Goal: Check status: Check status

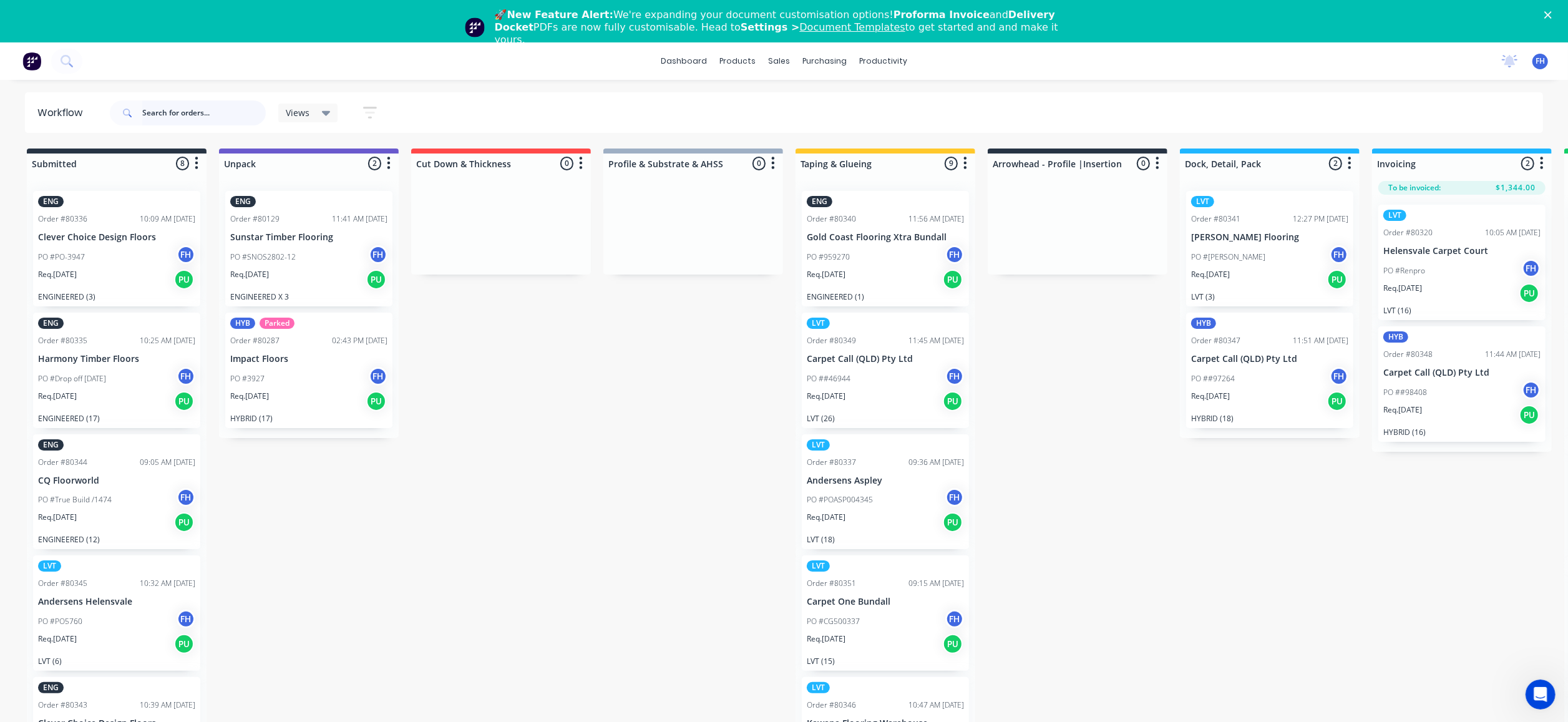
click at [205, 110] on input "text" at bounding box center [204, 113] width 124 height 25
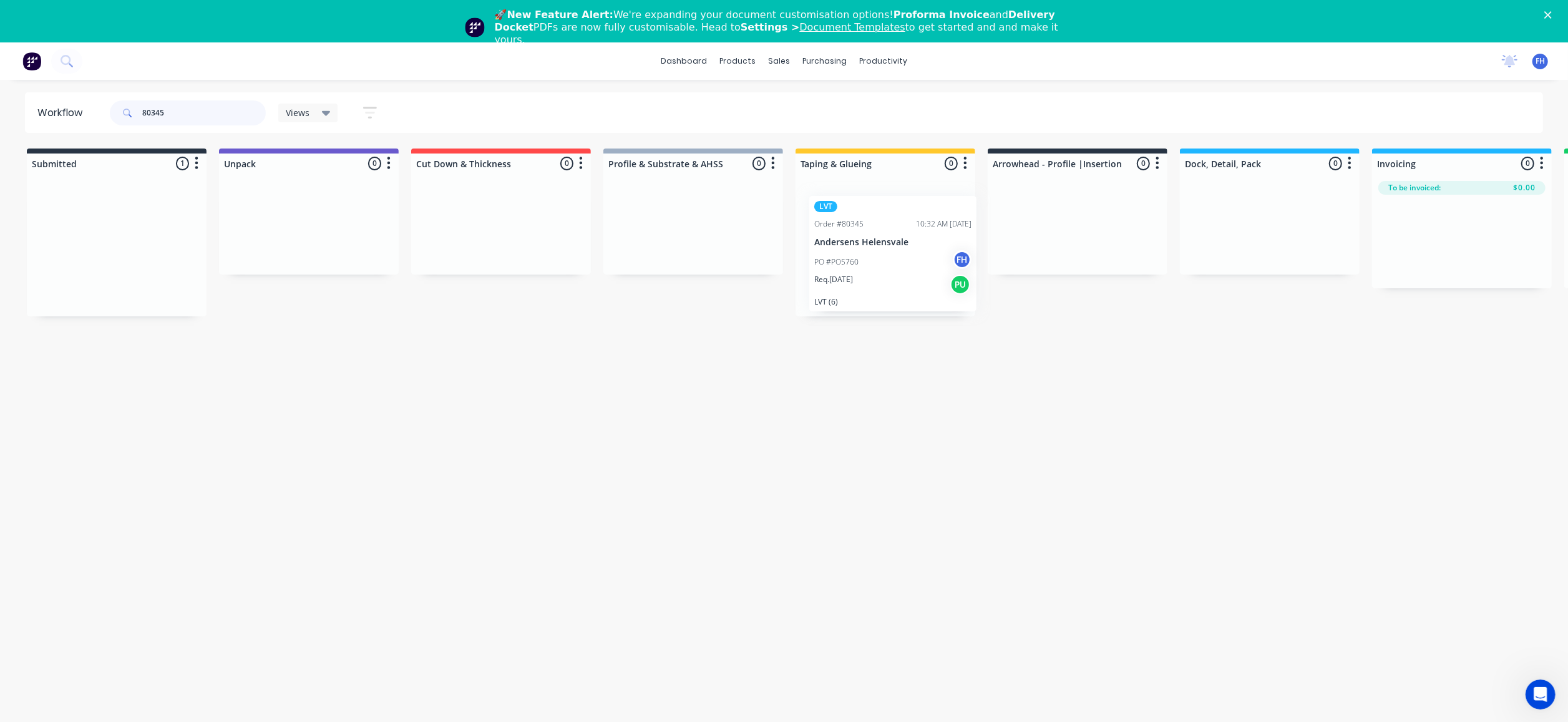
drag, startPoint x: 96, startPoint y: 274, endPoint x: 894, endPoint y: 283, distance: 798.1
click at [894, 283] on div "Submitted 1 Summaries Total order value Invoiced to date To be invoiced LVT Ord…" at bounding box center [1122, 233] width 2262 height 168
drag, startPoint x: 193, startPoint y: 115, endPoint x: 110, endPoint y: 110, distance: 83.2
click at [110, 110] on div "80345" at bounding box center [188, 113] width 156 height 25
click at [200, 108] on input "80351" at bounding box center [204, 113] width 124 height 25
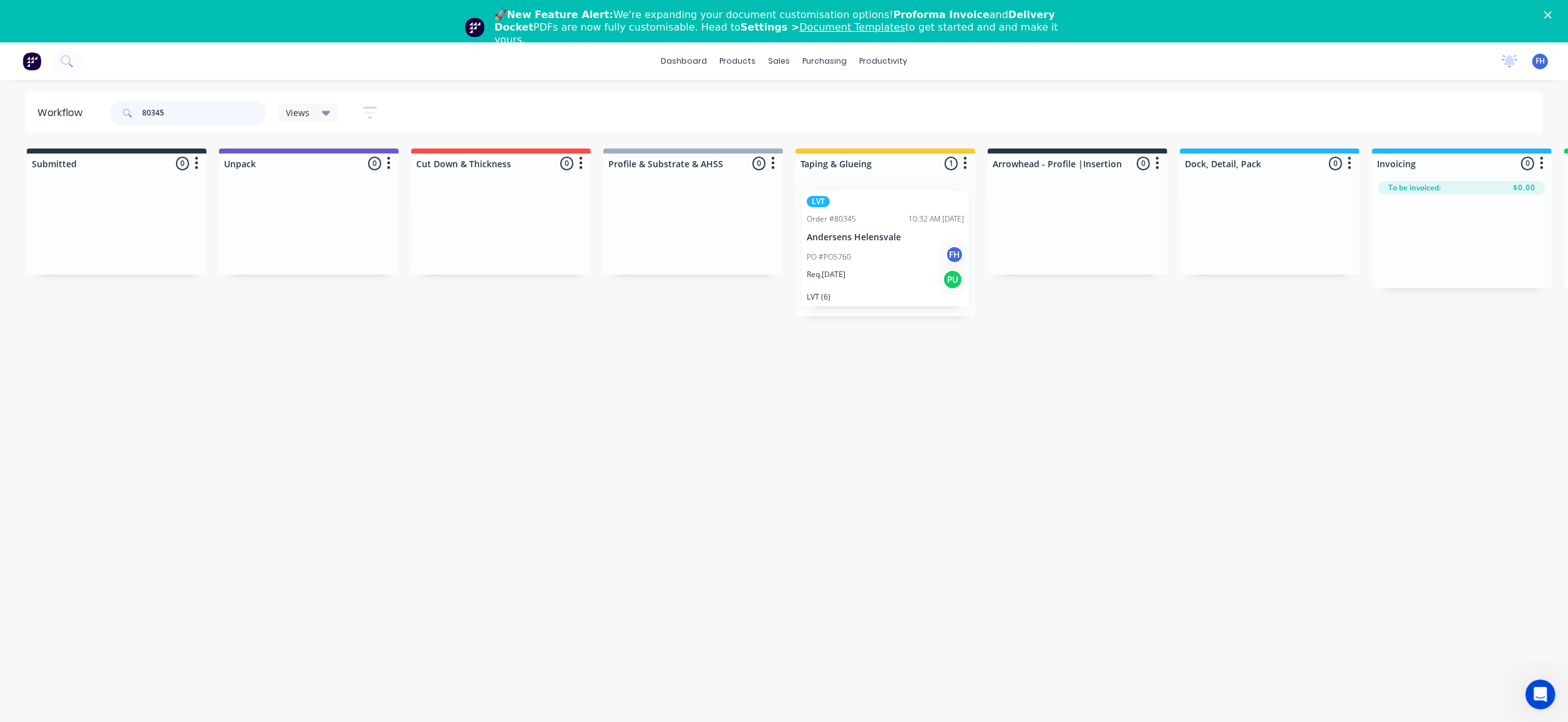
drag, startPoint x: 172, startPoint y: 110, endPoint x: 75, endPoint y: 101, distance: 97.4
click at [75, 101] on header "Workflow 80345 Views Save new view None (Default) edit Engineered edit Hybrid/L…" at bounding box center [784, 112] width 1519 height 40
drag, startPoint x: 222, startPoint y: 116, endPoint x: 135, endPoint y: 95, distance: 89.5
click at [135, 95] on div "80346" at bounding box center [188, 113] width 156 height 37
click at [176, 113] on input "80329" at bounding box center [204, 113] width 124 height 25
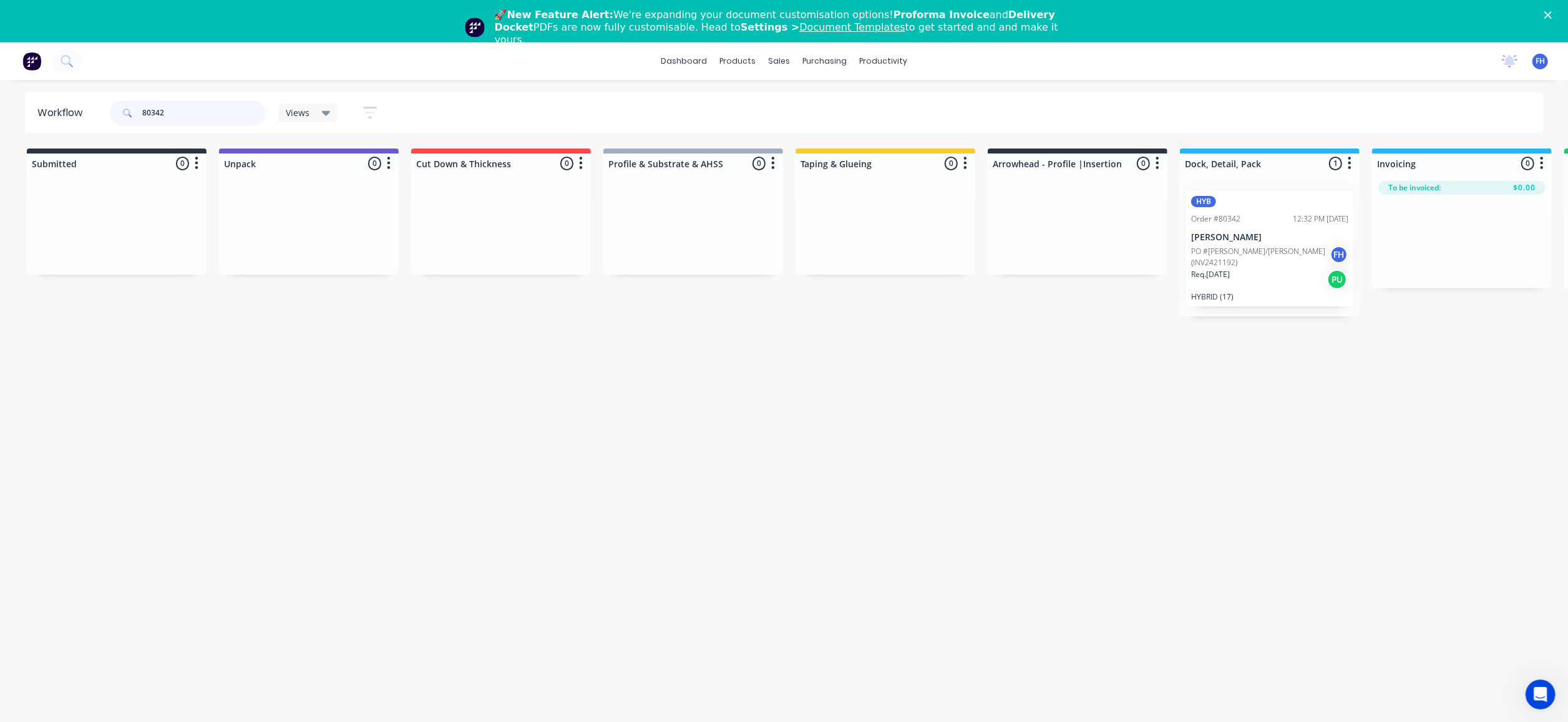
click at [208, 110] on input "80342" at bounding box center [204, 113] width 124 height 25
type input "8"
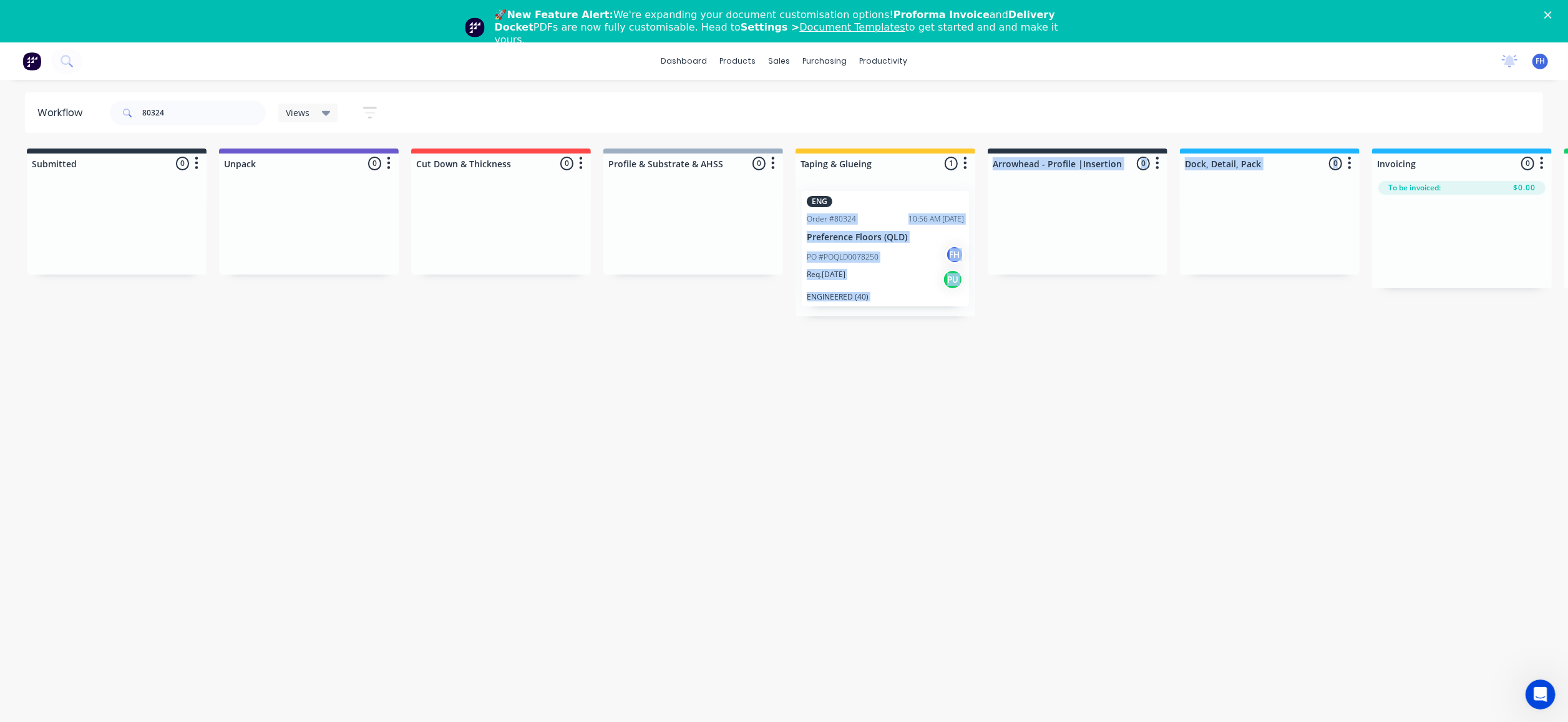
drag, startPoint x: 922, startPoint y: 185, endPoint x: 1243, endPoint y: 265, distance: 330.8
click at [1243, 265] on div "Submitted 0 Summaries Total order value Invoiced to date To be invoiced Unpack …" at bounding box center [1122, 233] width 2262 height 168
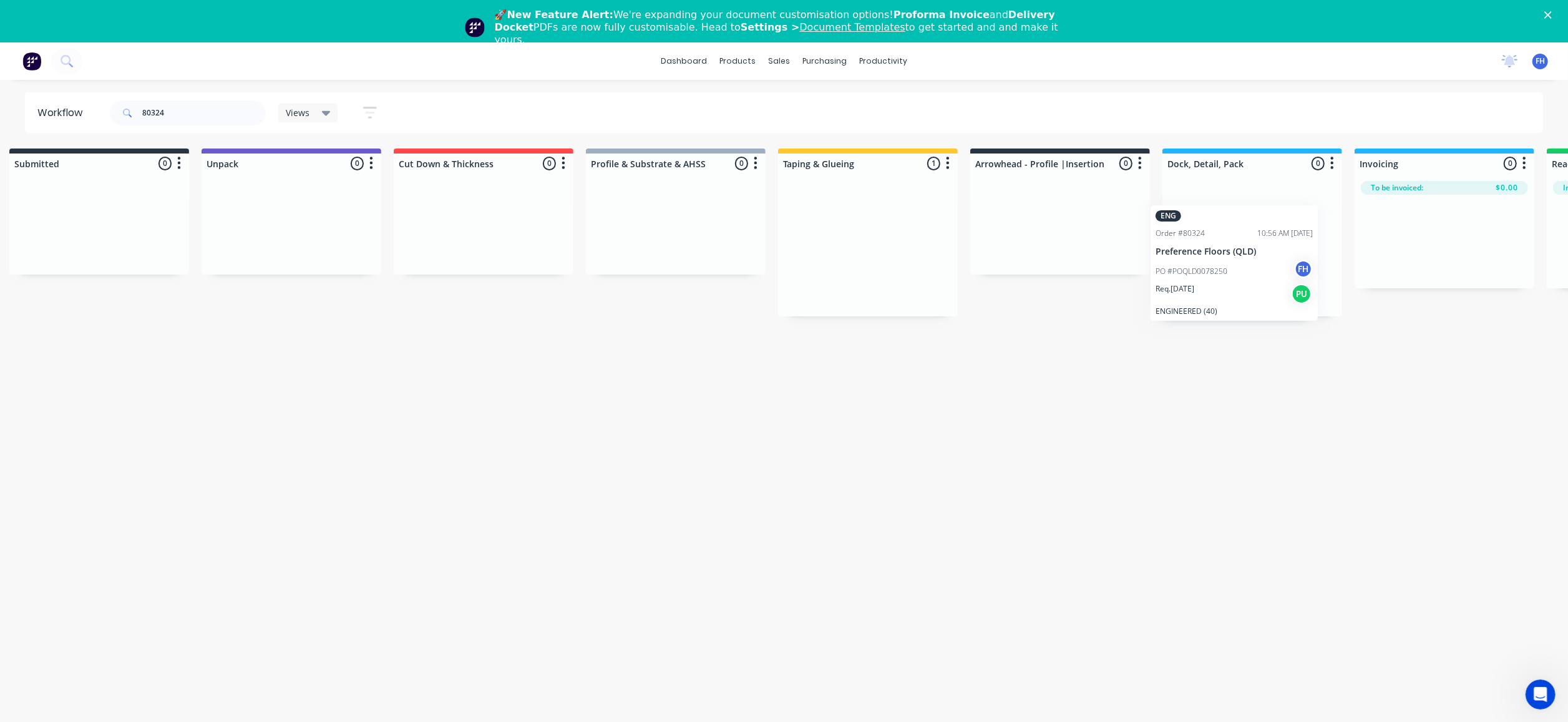
drag, startPoint x: 899, startPoint y: 282, endPoint x: 1253, endPoint y: 297, distance: 354.3
click at [1253, 297] on div "Submitted 0 Summaries Total order value Invoiced to date To be invoiced Unpack …" at bounding box center [1104, 233] width 2262 height 168
click at [208, 108] on input "80324" at bounding box center [204, 113] width 124 height 25
type input "8"
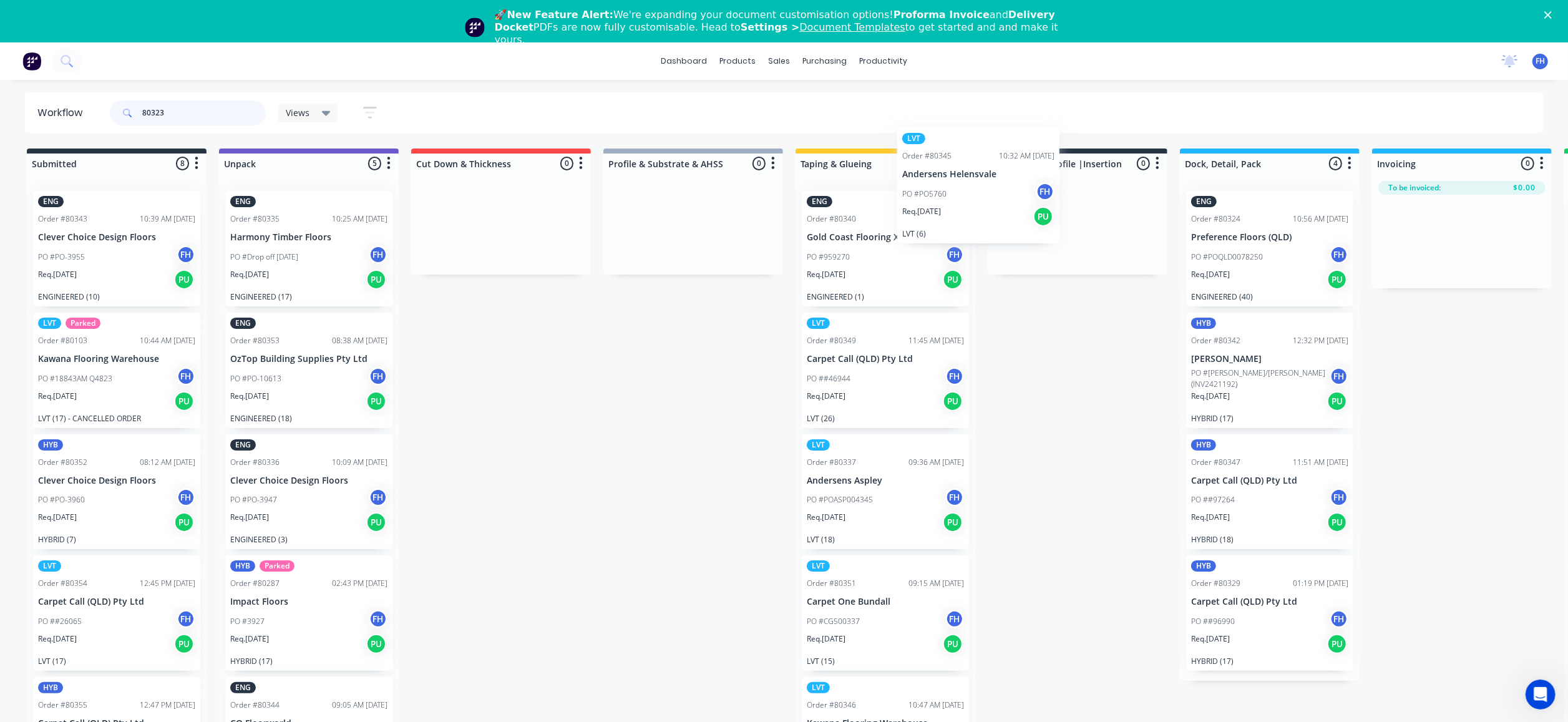
scroll to position [0, 1]
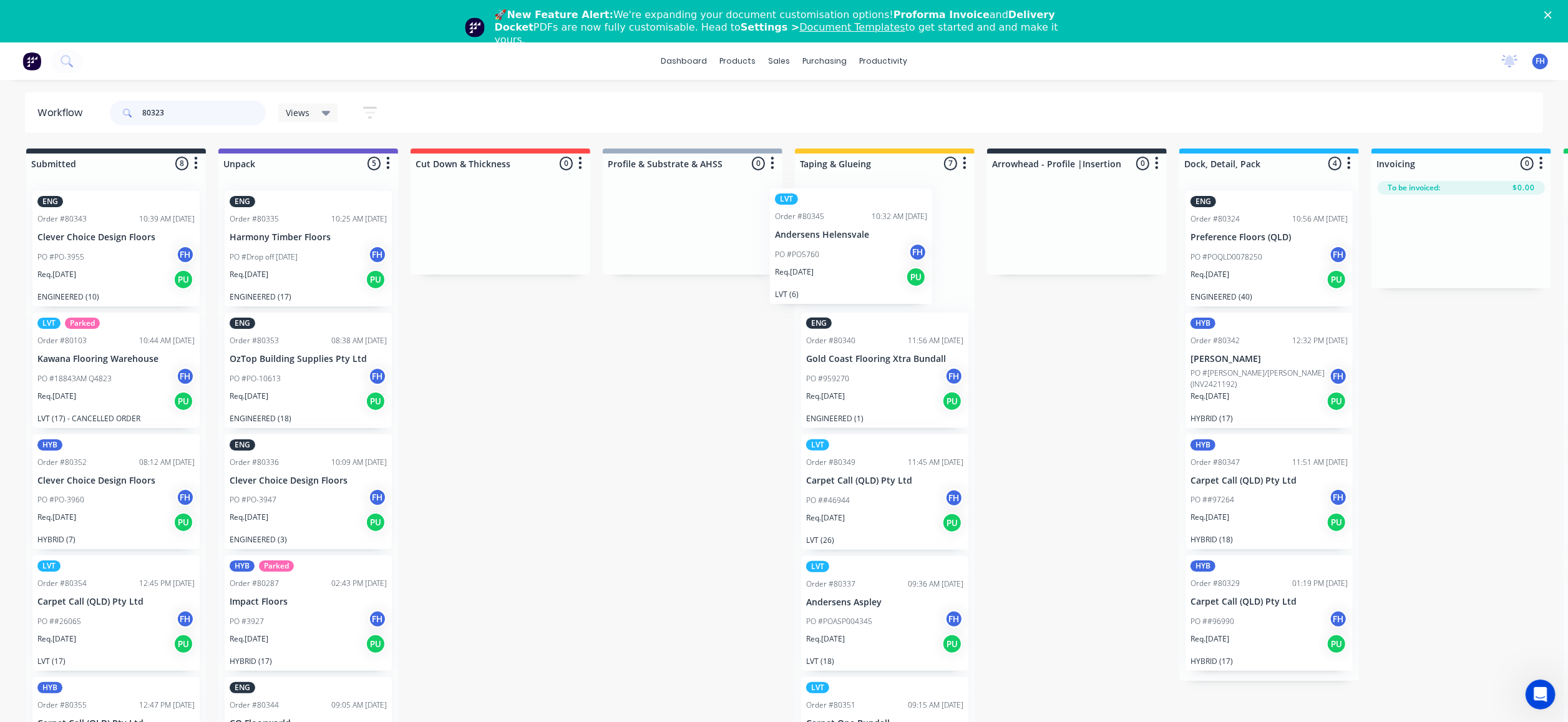
click at [1189, 251] on div "Submitted 8 Summaries Total order value Invoiced to date To be invoiced ENG Ord…" at bounding box center [1121, 457] width 2262 height 618
click at [190, 112] on input "80323" at bounding box center [204, 113] width 124 height 25
click at [125, 109] on icon at bounding box center [127, 113] width 9 height 9
click at [129, 117] on span at bounding box center [126, 113] width 33 height 25
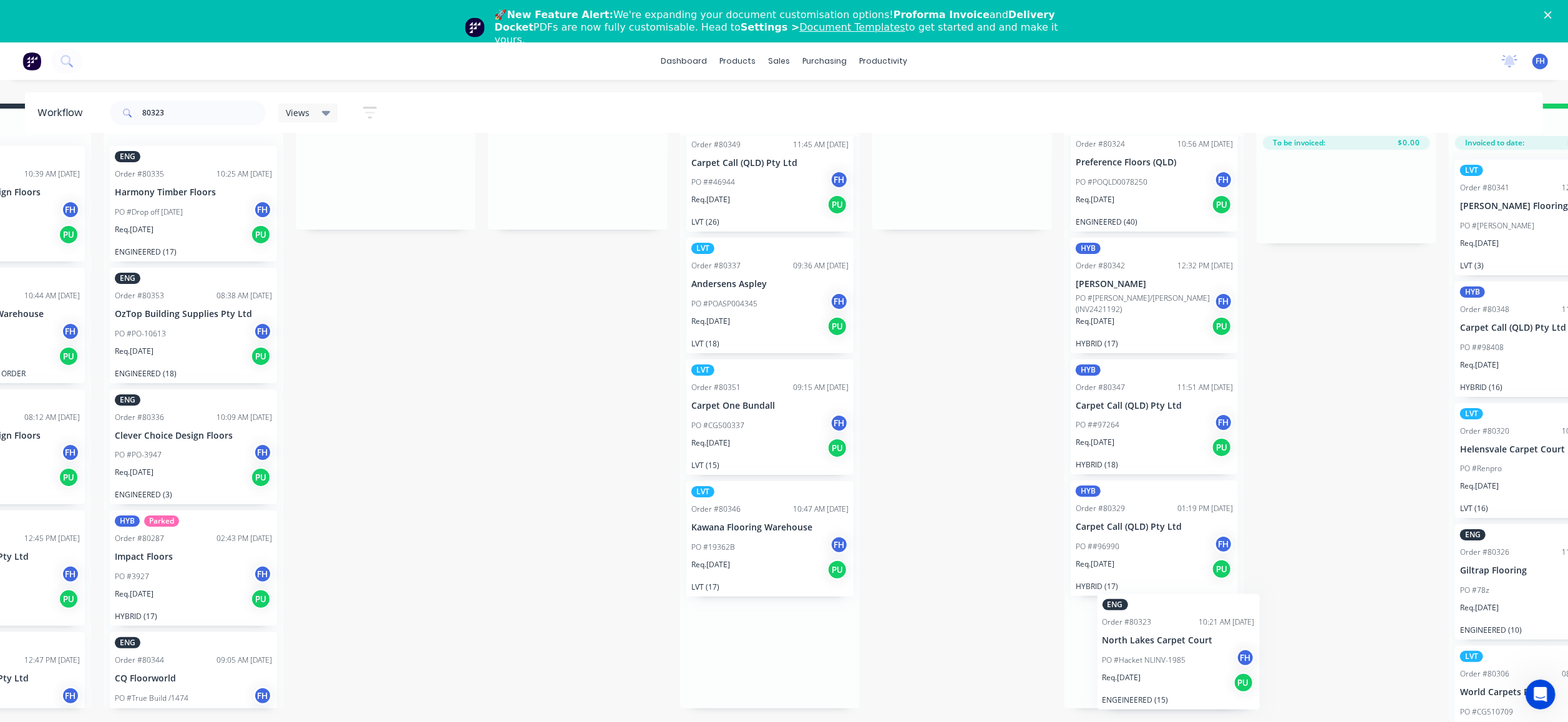
scroll to position [63, 121]
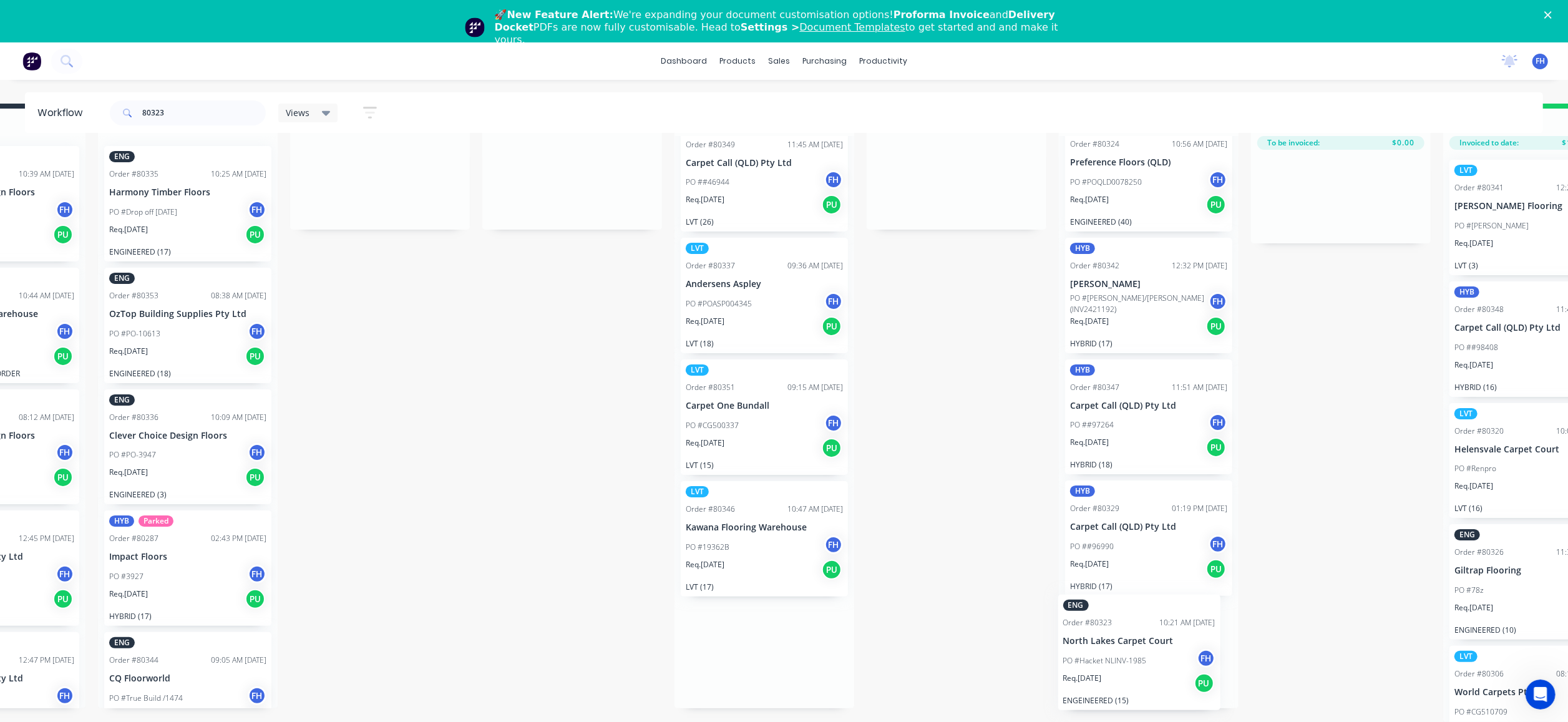
drag, startPoint x: 874, startPoint y: 669, endPoint x: 1154, endPoint y: 618, distance: 284.6
click at [1154, 618] on div "Submitted 8 Summaries Total order value Invoiced to date To be invoiced ENG Ord…" at bounding box center [1000, 413] width 2262 height 618
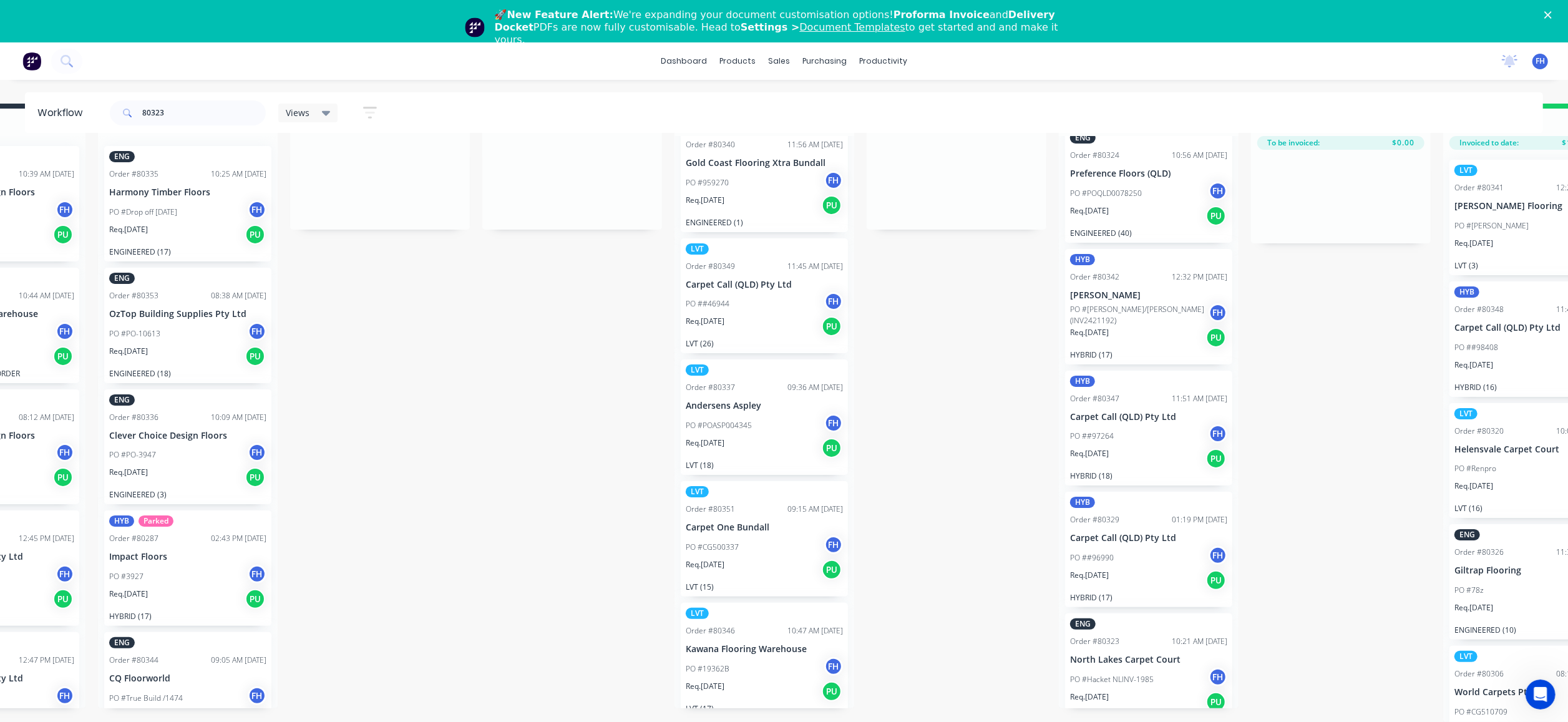
scroll to position [29, 0]
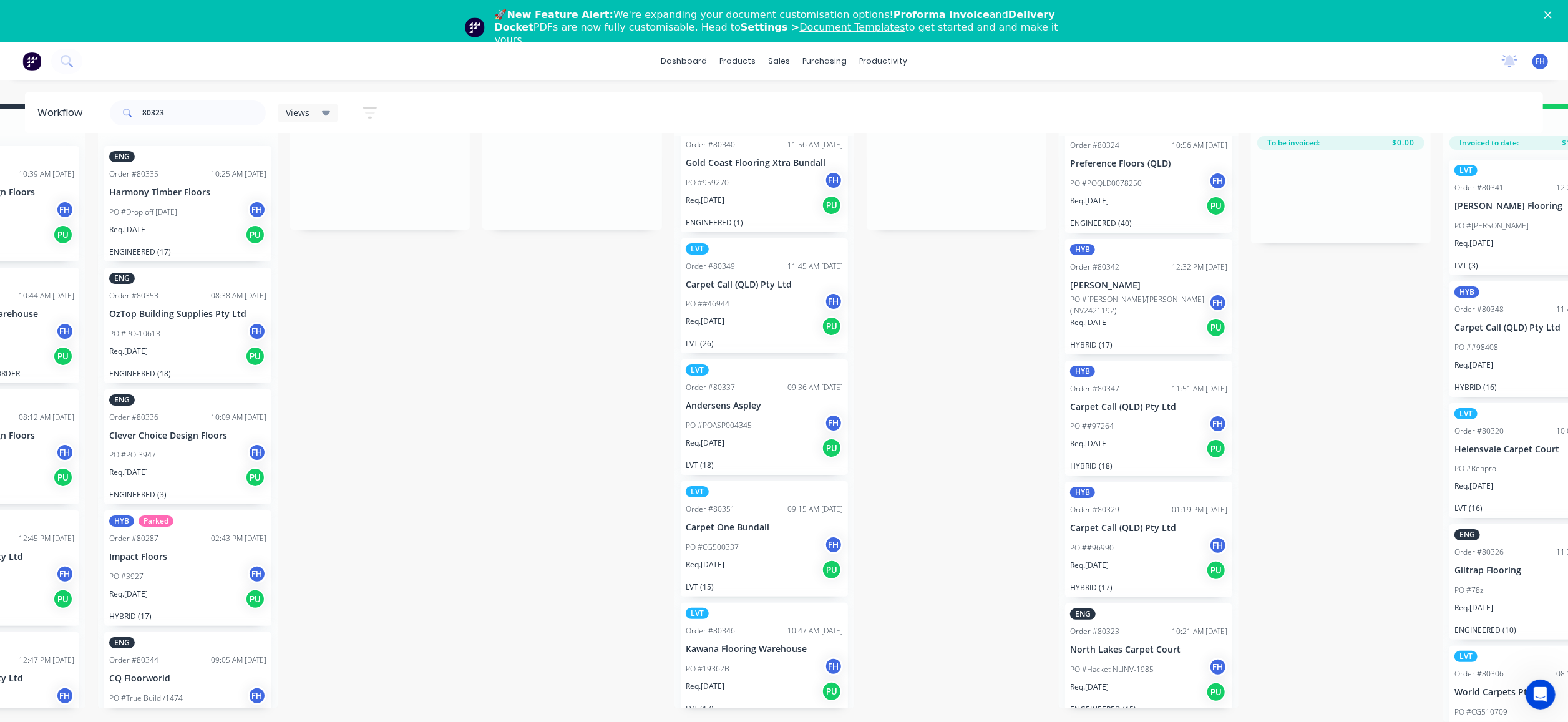
click at [120, 62] on div "dashboard products sales purchasing productivity dashboard products Product Cat…" at bounding box center [784, 61] width 1568 height 37
click at [70, 54] on button at bounding box center [67, 61] width 31 height 25
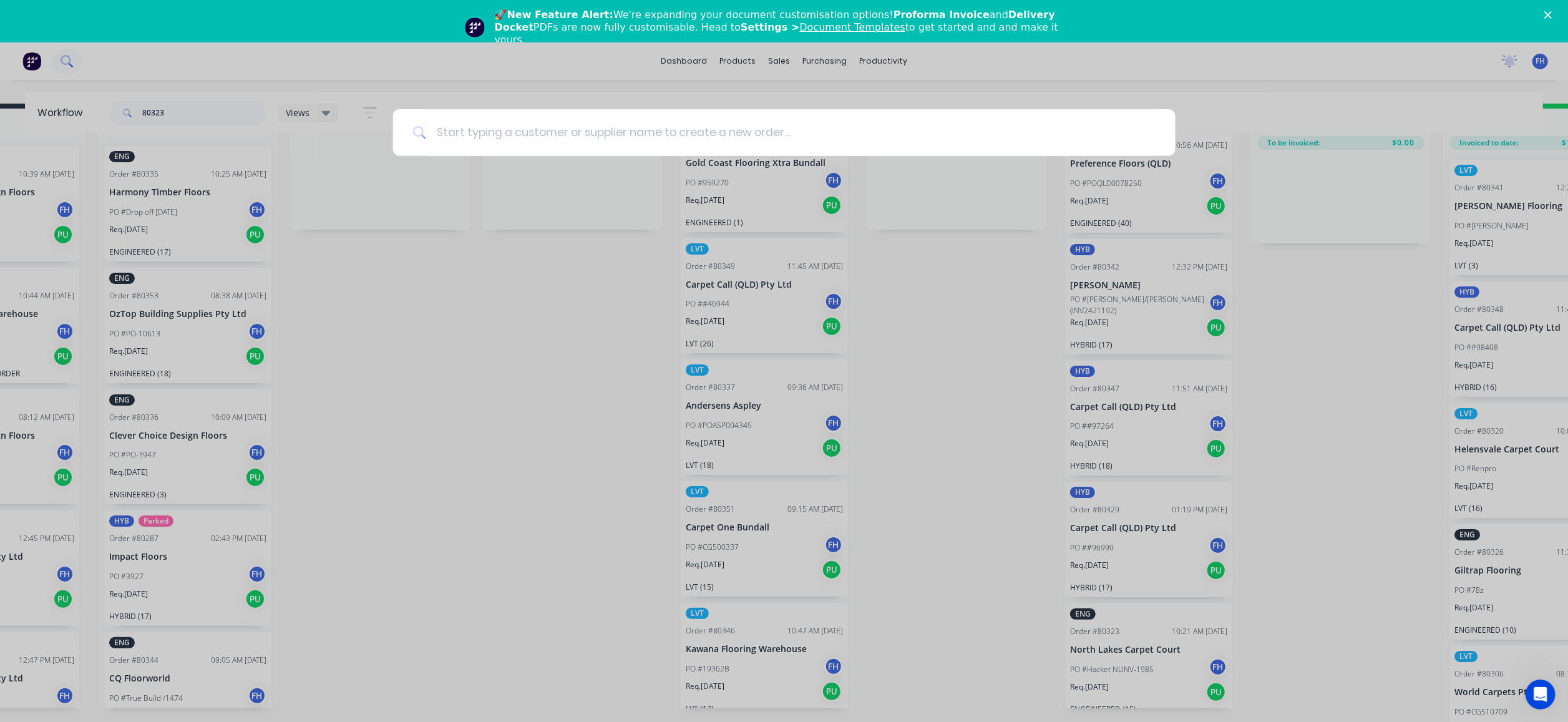
scroll to position [45, 121]
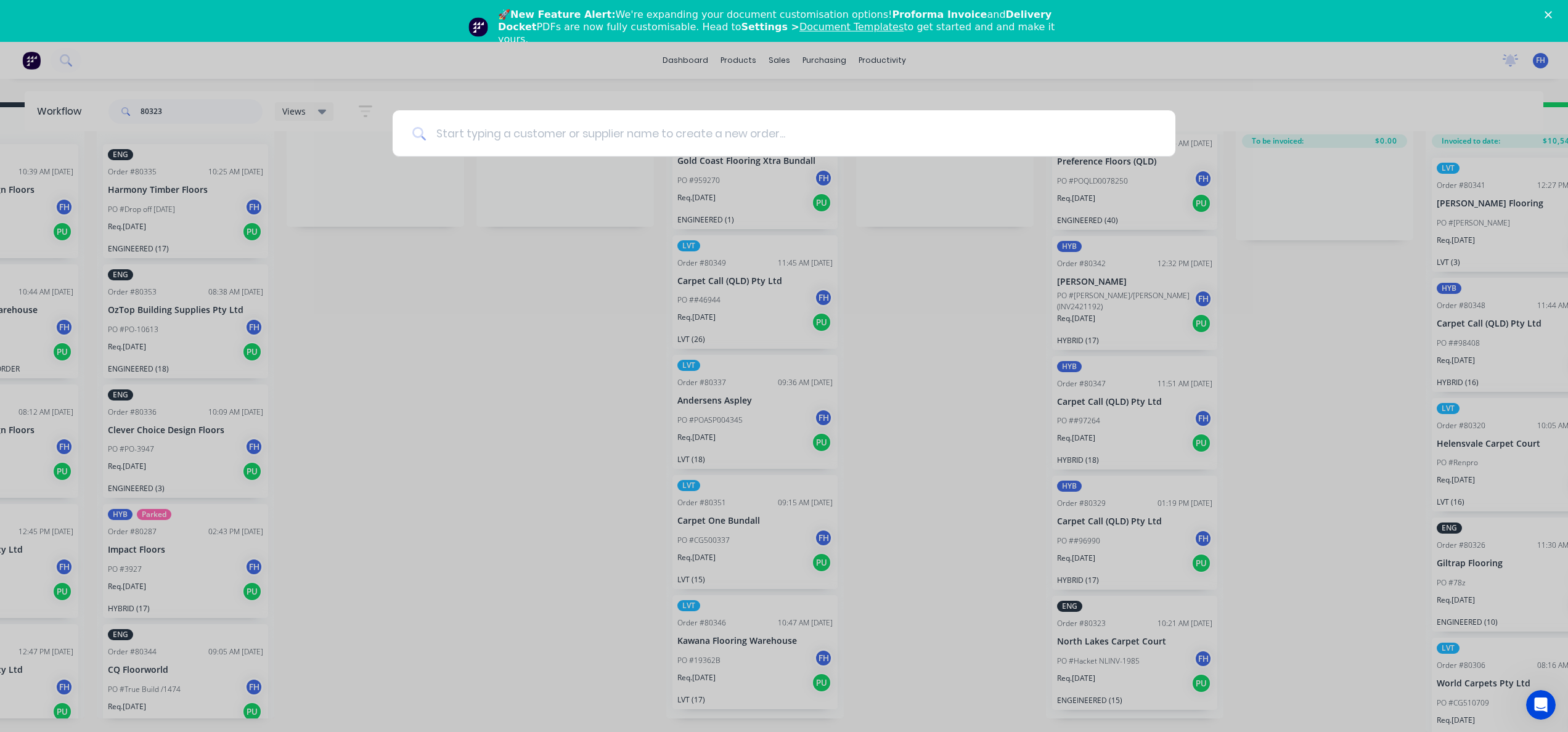
click at [543, 128] on input at bounding box center [790, 133] width 730 height 46
click at [151, 102] on div at bounding box center [784, 366] width 1568 height 732
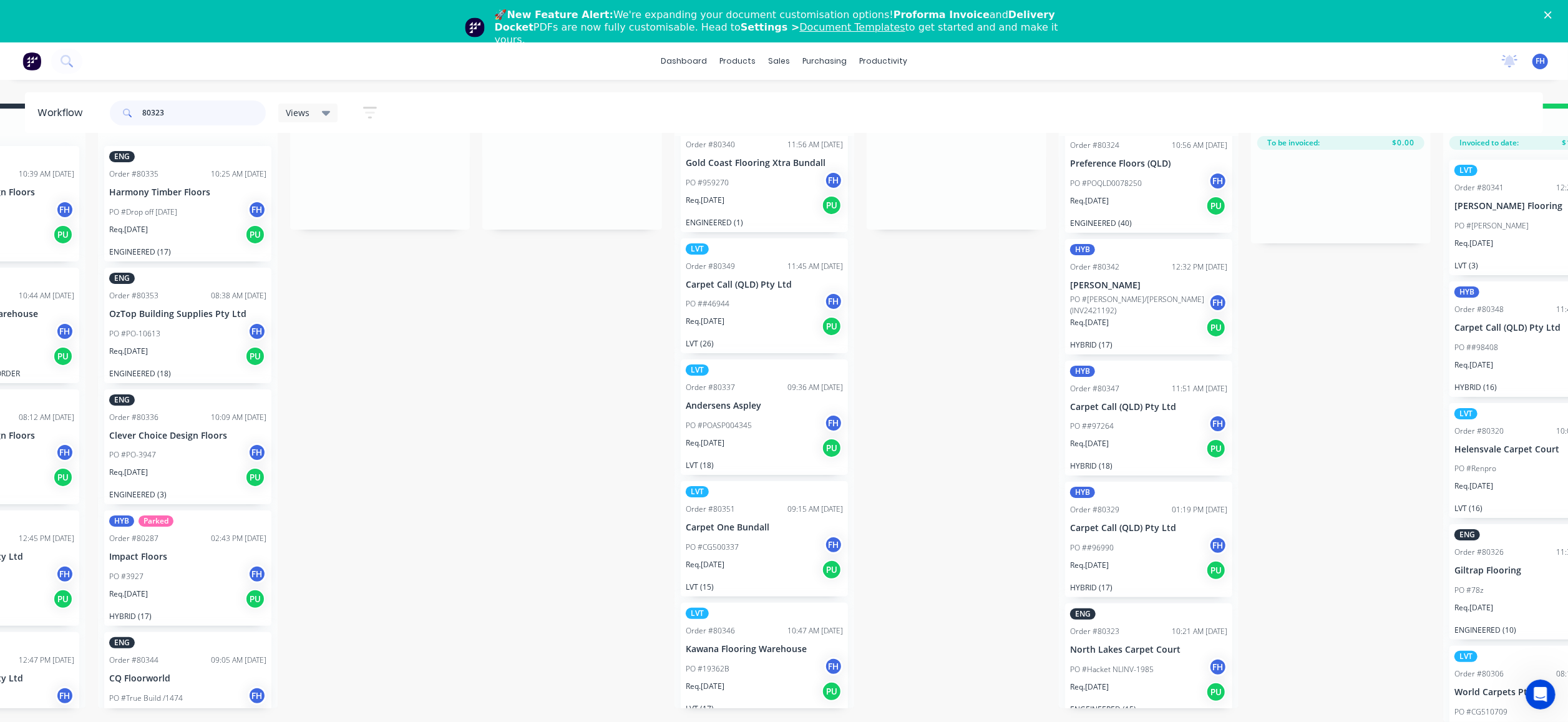
click at [185, 108] on input "80323" at bounding box center [204, 113] width 124 height 25
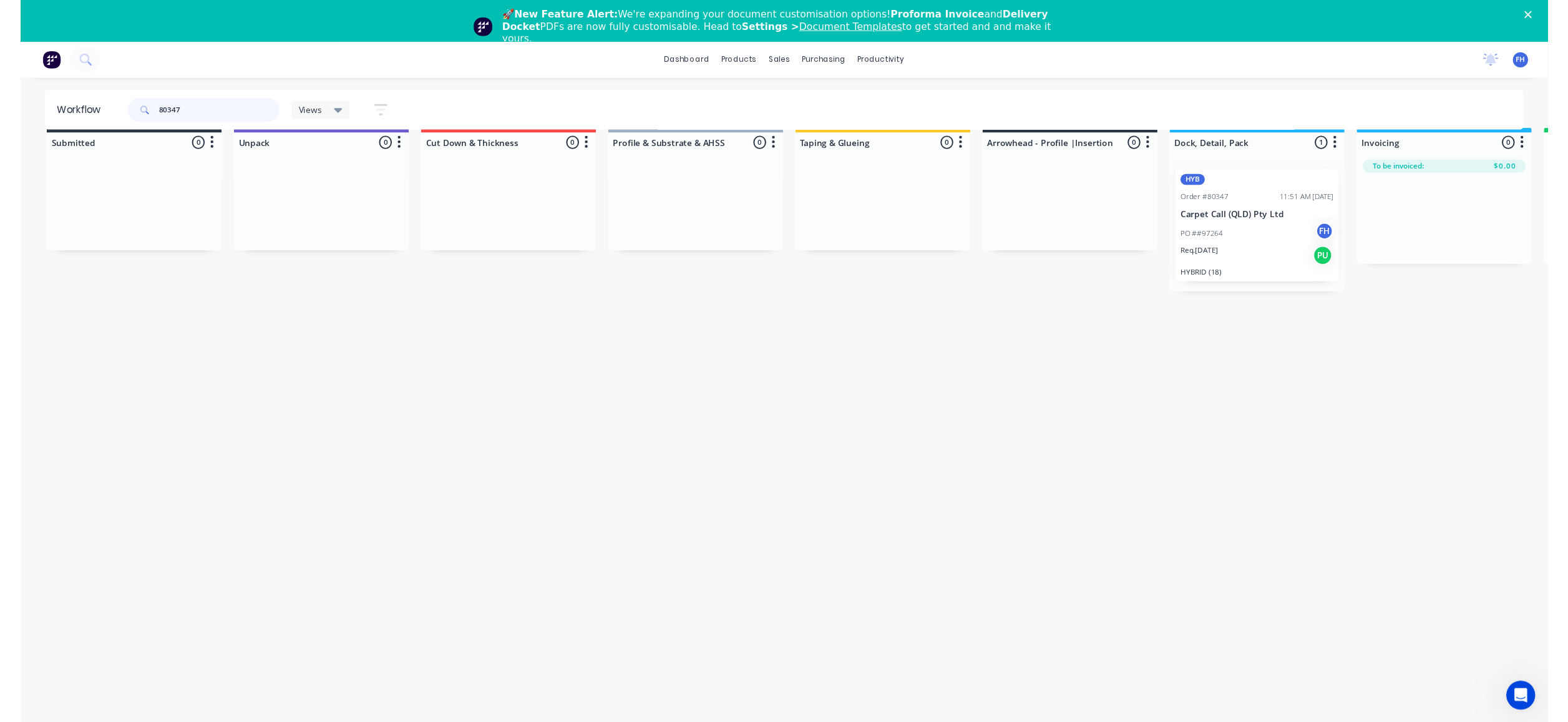
scroll to position [37, 0]
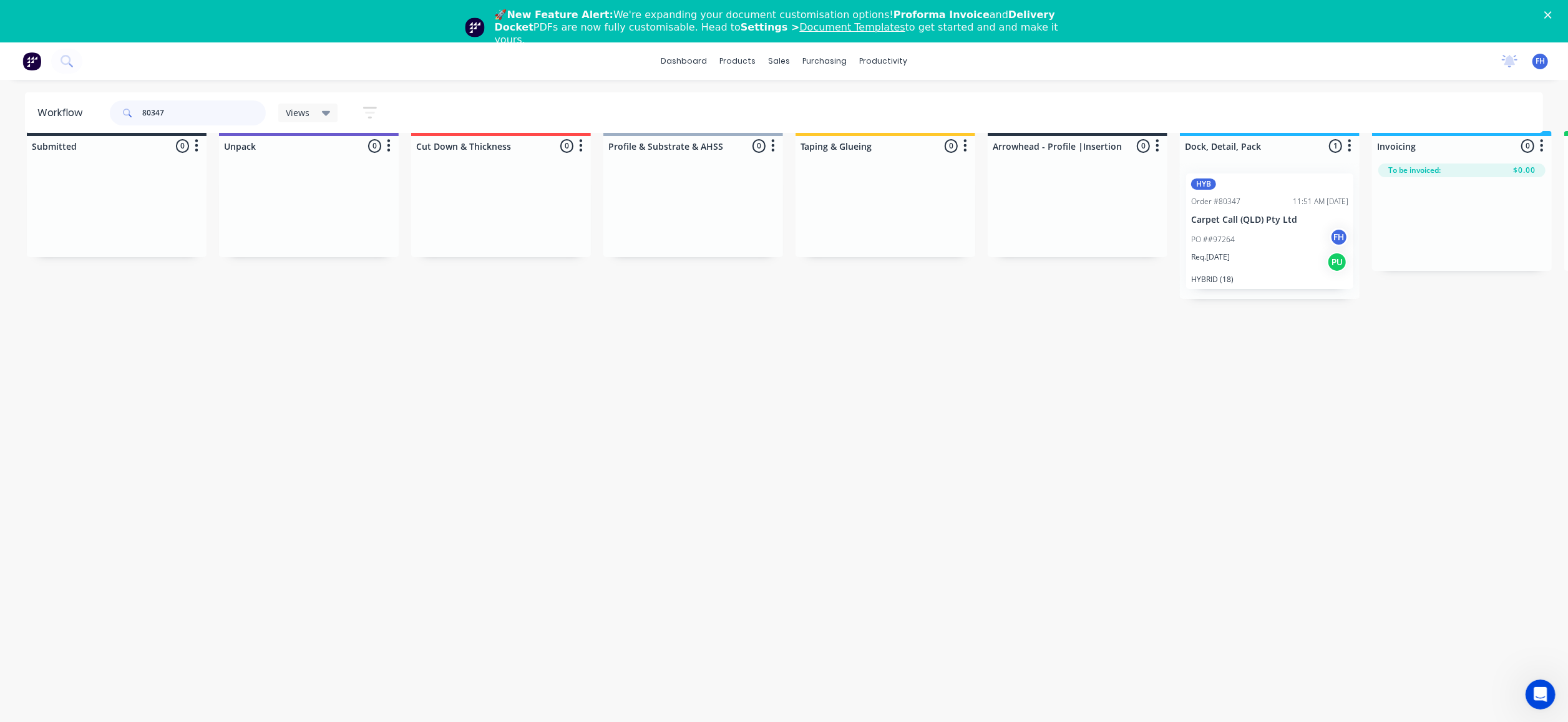
click at [224, 115] on input "80347" at bounding box center [204, 113] width 124 height 25
drag, startPoint x: 224, startPoint y: 115, endPoint x: 108, endPoint y: 122, distance: 116.2
click at [108, 122] on div "80347 Views Save new view None (Default) edit Engineered edit Hybrid/LVT edit L…" at bounding box center [249, 113] width 283 height 37
drag, startPoint x: 185, startPoint y: 110, endPoint x: 63, endPoint y: 110, distance: 122.0
click at [63, 110] on header "Workflow 80340 Views Save new view None (Default) edit Engineered edit Hybrid/L…" at bounding box center [784, 112] width 1519 height 40
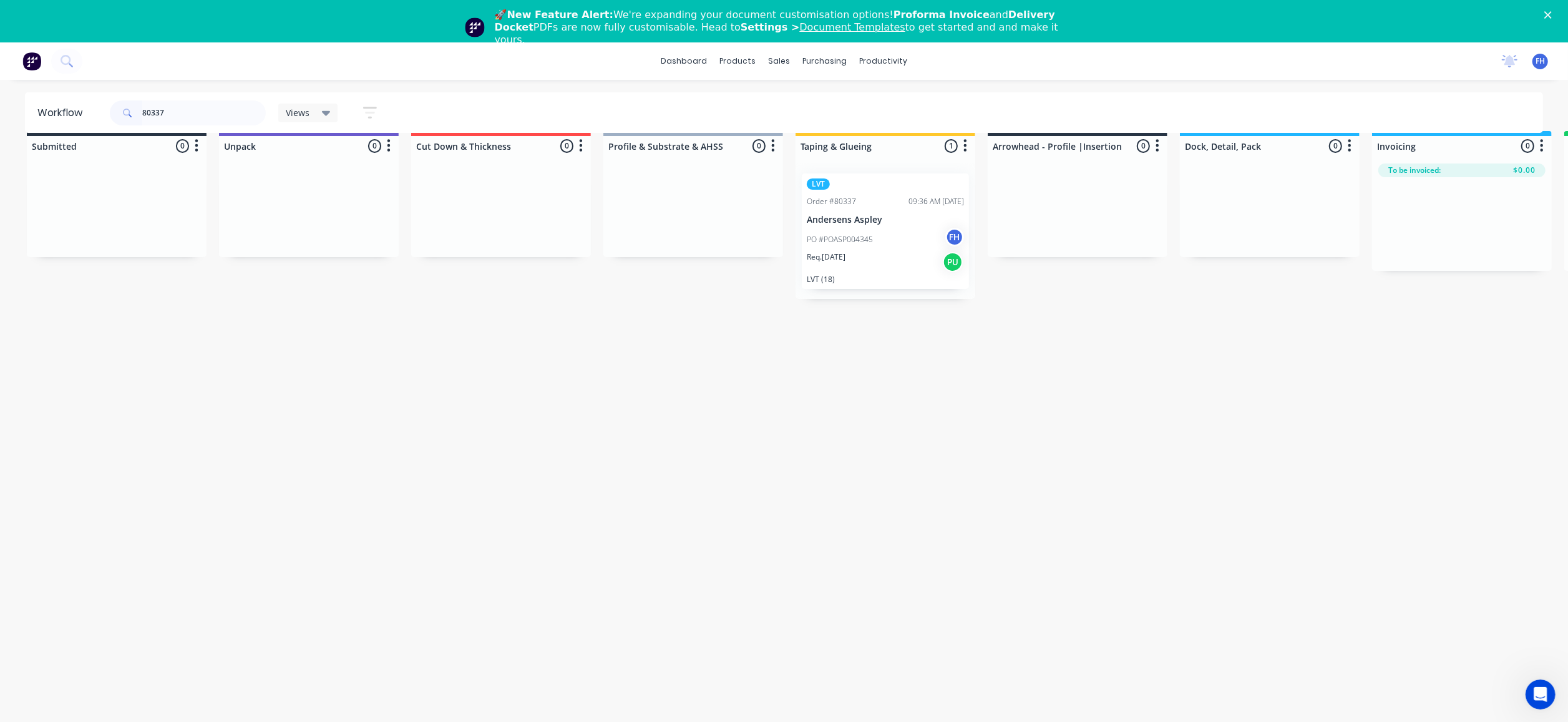
drag, startPoint x: 350, startPoint y: 179, endPoint x: 213, endPoint y: 158, distance: 138.6
click at [347, 180] on div at bounding box center [309, 210] width 180 height 94
click at [67, 65] on icon at bounding box center [67, 61] width 12 height 12
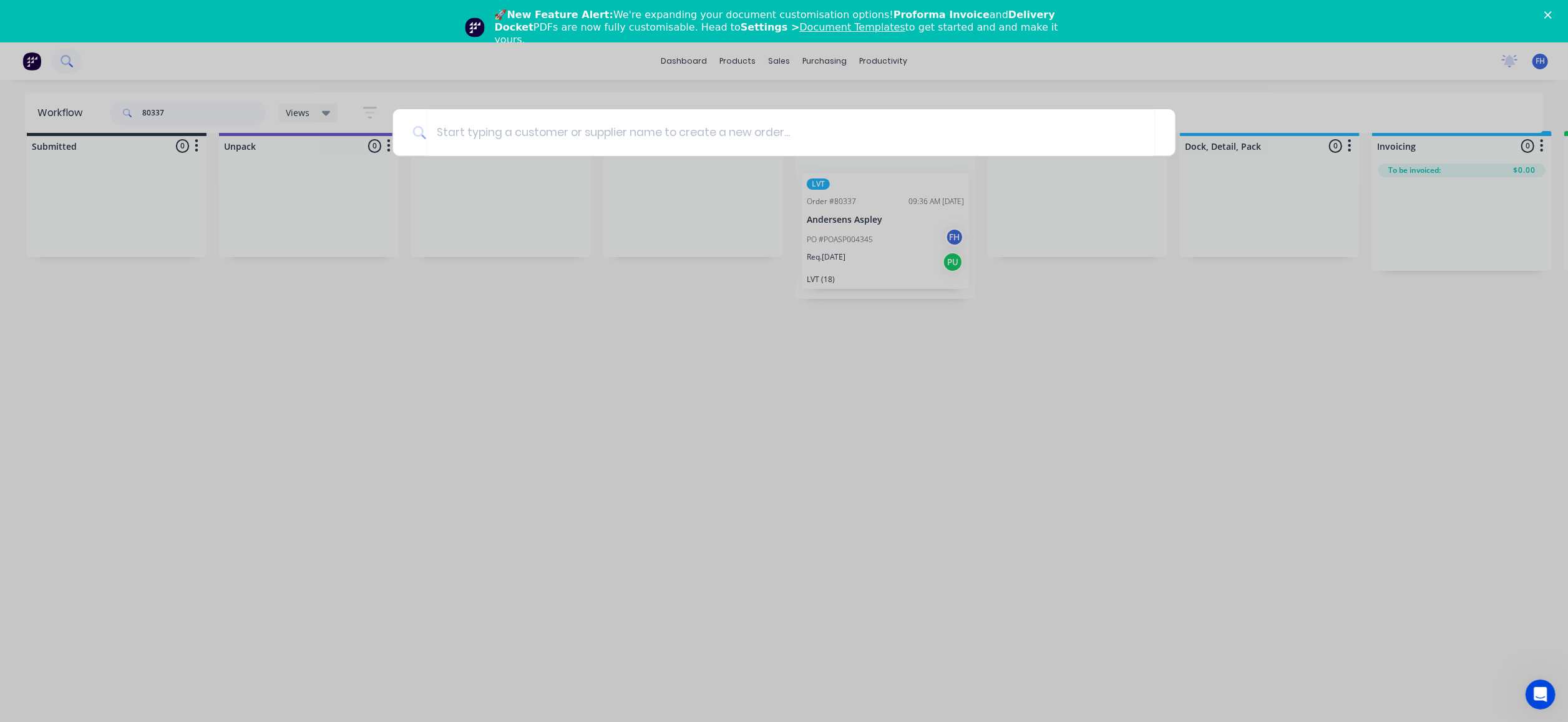
scroll to position [17, 0]
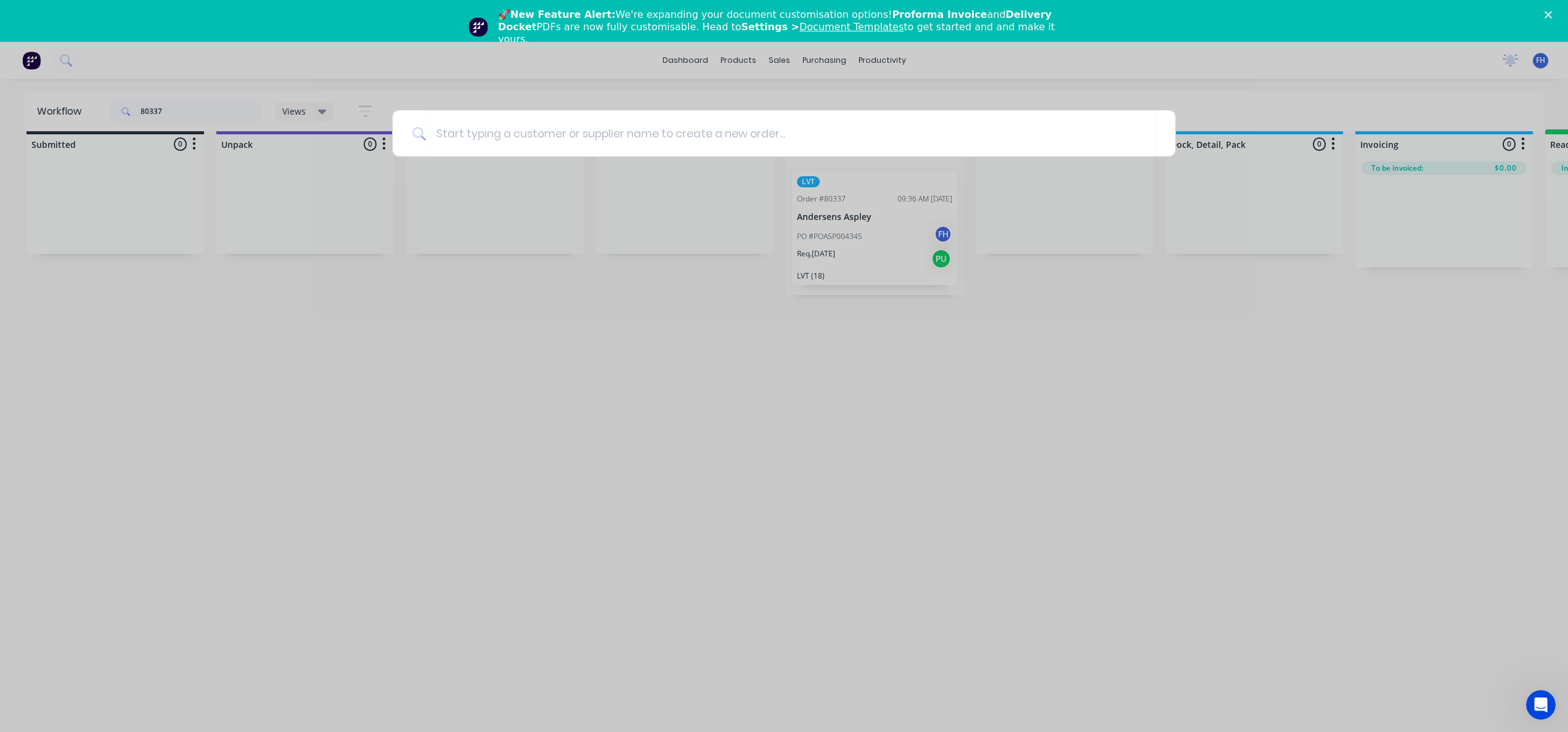
click at [674, 53] on div at bounding box center [784, 366] width 1568 height 732
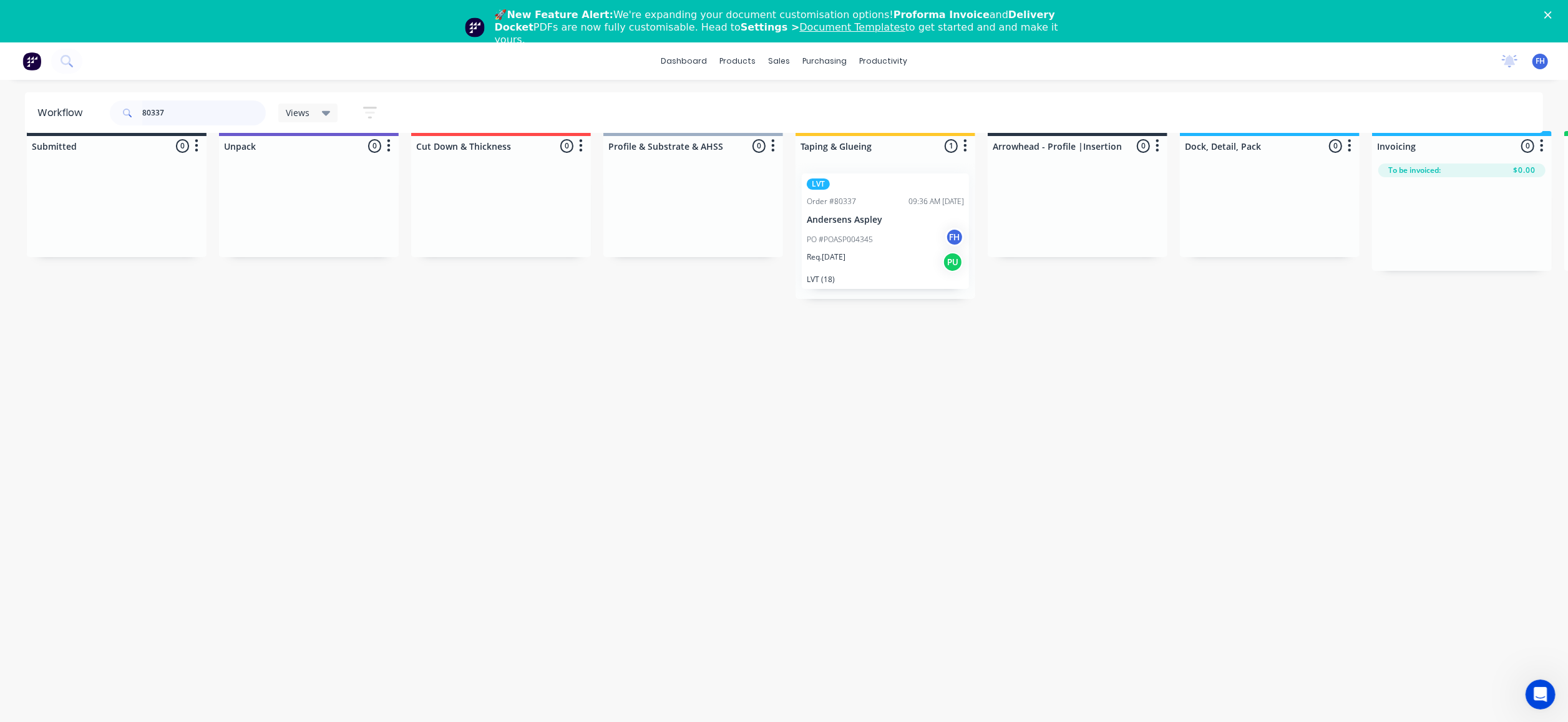
click at [205, 115] on input "80337" at bounding box center [204, 113] width 124 height 25
click at [217, 108] on input "80337" at bounding box center [204, 113] width 124 height 25
click at [200, 124] on input "80349" at bounding box center [204, 113] width 124 height 25
type input "8"
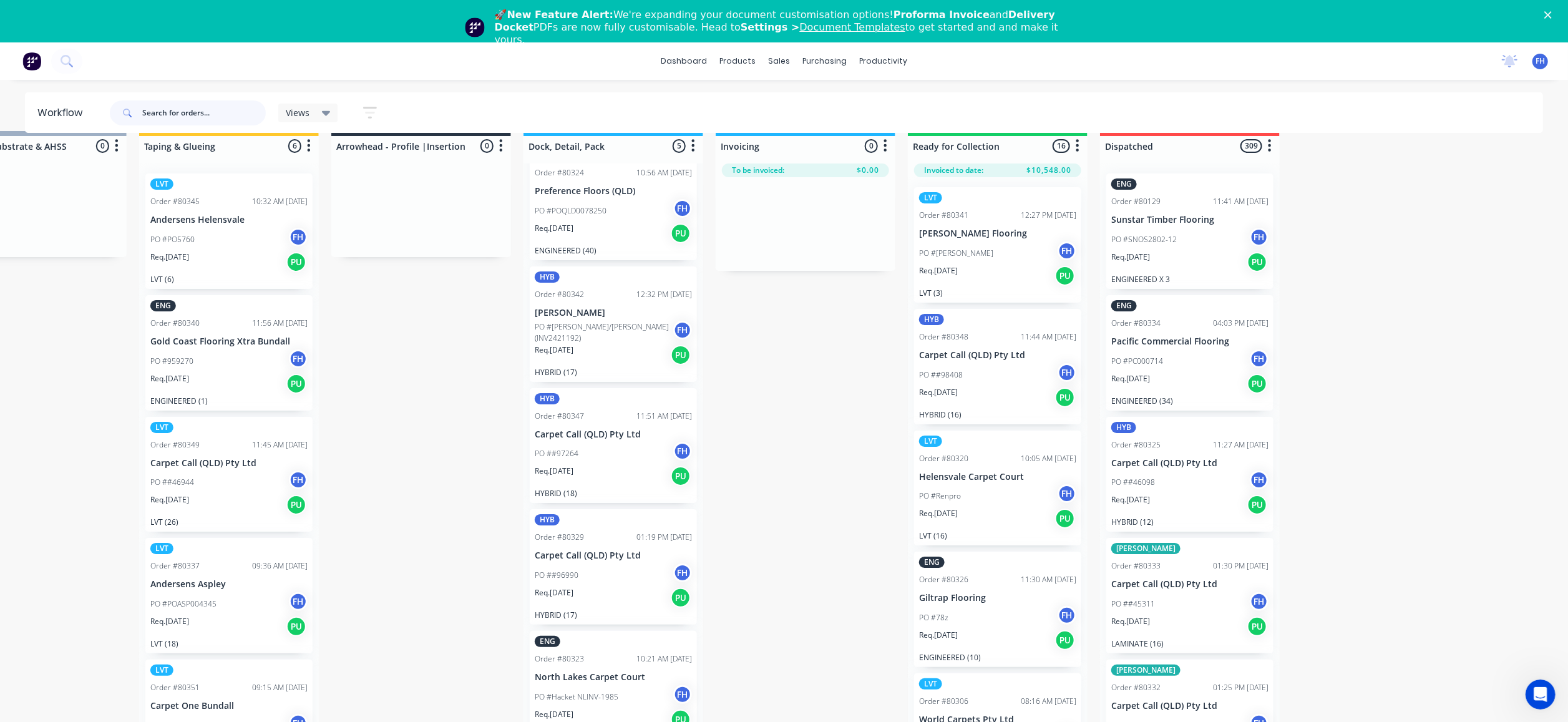
scroll to position [0, 0]
